Goal: Find specific fact: Find specific fact

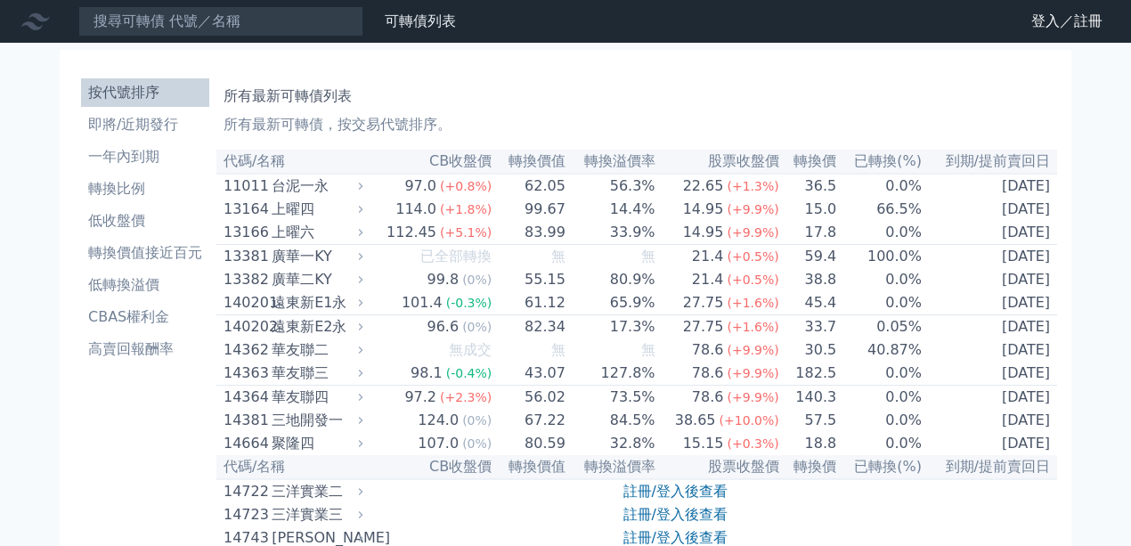
click at [303, 25] on input at bounding box center [220, 21] width 285 height 30
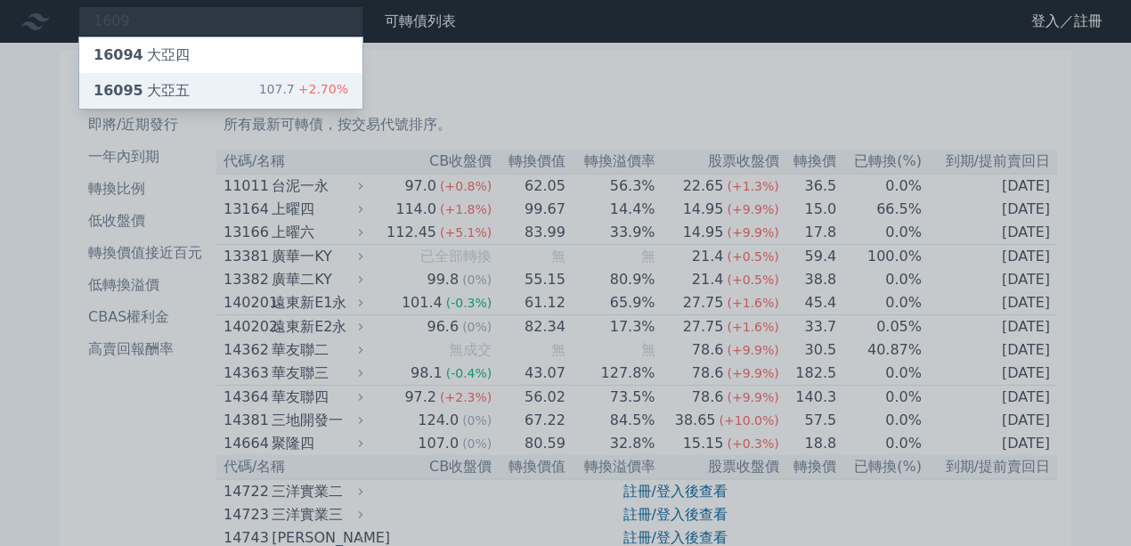
type input "1609"
click at [271, 84] on div "107.7 +2.70%" at bounding box center [303, 90] width 89 height 21
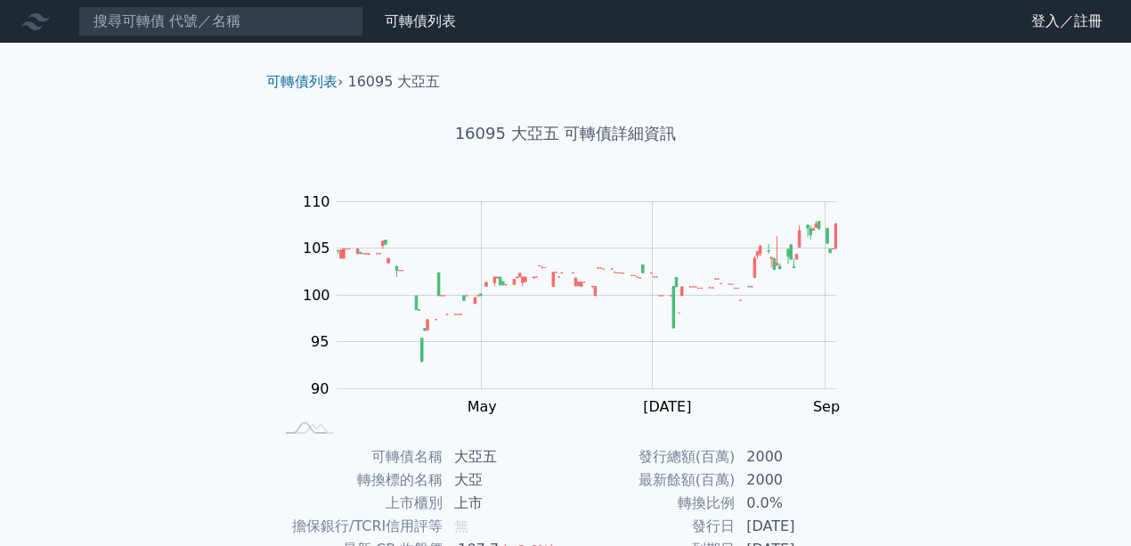
click at [313, 30] on nav "可轉債列表 財務數據 可轉債列表 財務數據 登入／註冊 登入／註冊" at bounding box center [565, 21] width 1131 height 43
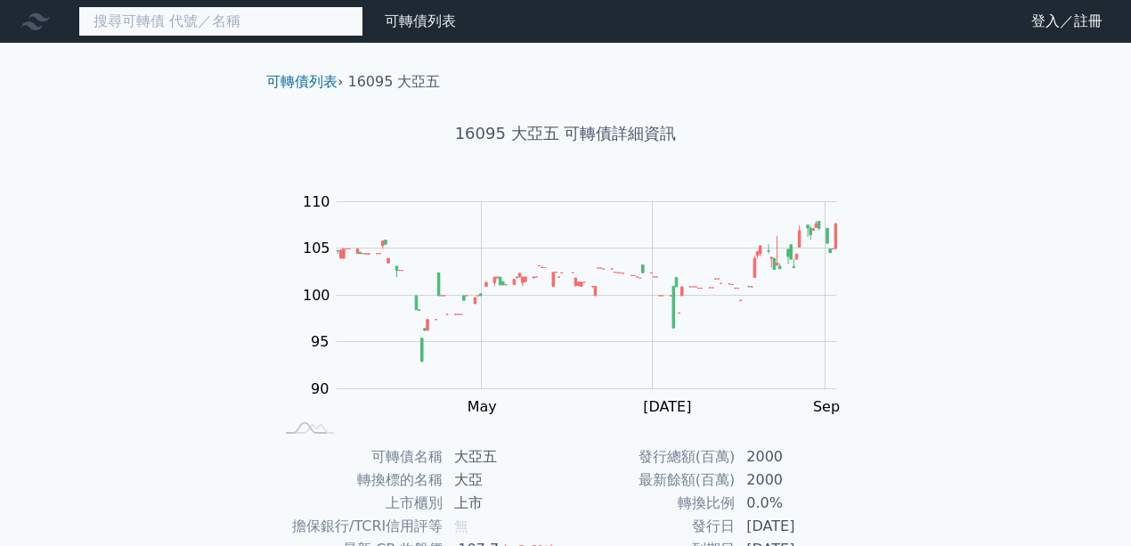
click at [313, 30] on input at bounding box center [220, 21] width 285 height 30
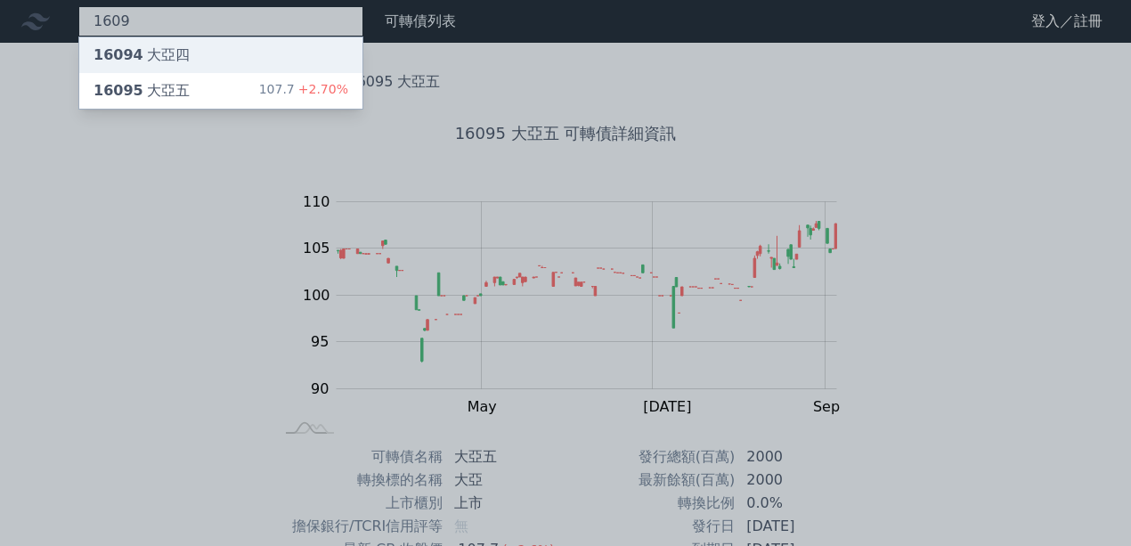
type input "1609"
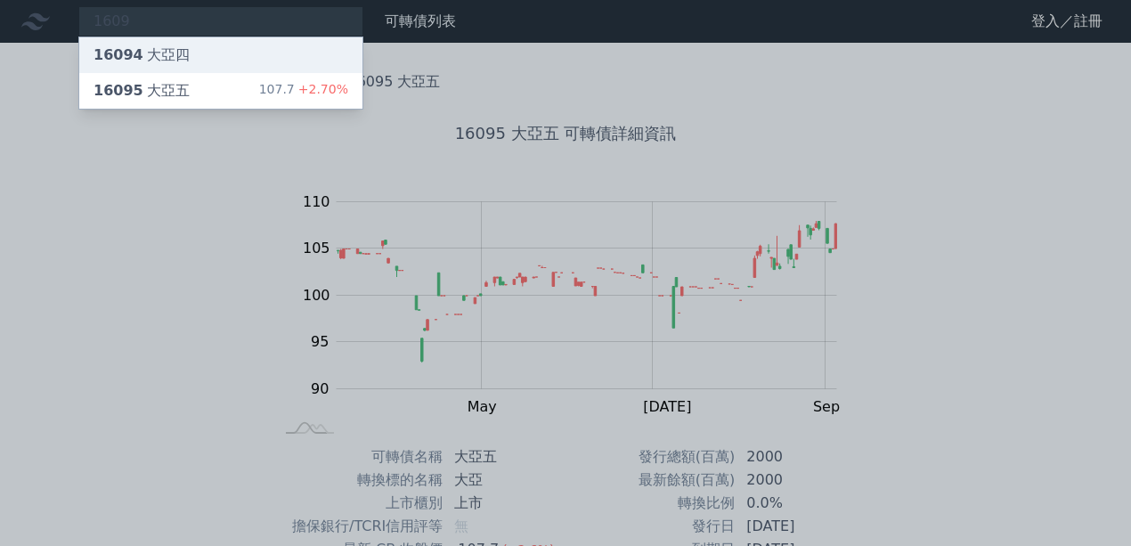
click at [321, 41] on div "16094 大亞四" at bounding box center [220, 55] width 283 height 36
